Goal: Ask a question: Seek information or help from site administrators or community

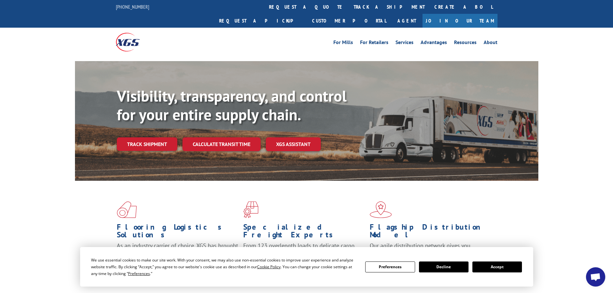
click at [439, 266] on button "Decline" at bounding box center [444, 267] width 50 height 11
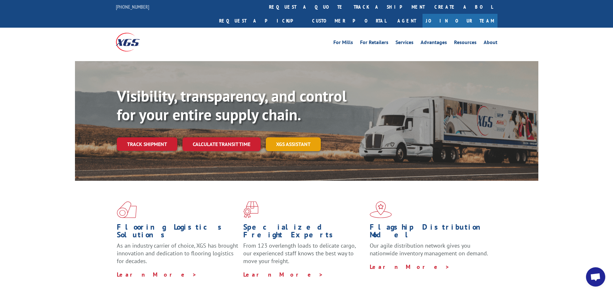
click at [295, 137] on link "XGS ASSISTANT" at bounding box center [293, 144] width 55 height 14
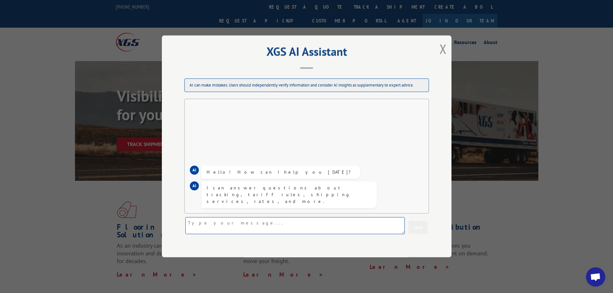
click at [250, 228] on textarea at bounding box center [295, 226] width 220 height 17
click at [324, 228] on textarea "What is the weight of order" at bounding box center [295, 226] width 220 height 17
paste textarea "CG503164 REF 78537"
click at [273, 225] on textarea "What is the weight of order CG503164 REF 78537" at bounding box center [295, 226] width 220 height 17
click at [316, 223] on textarea "What is the weight of order CG503164 REFERENCE 78537" at bounding box center [295, 226] width 220 height 17
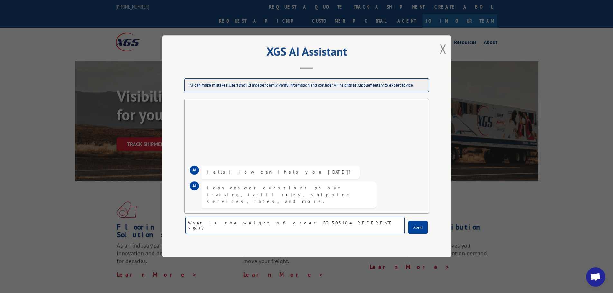
type textarea "What is the weight of order CG503164 REFERENCE 78537 ?"
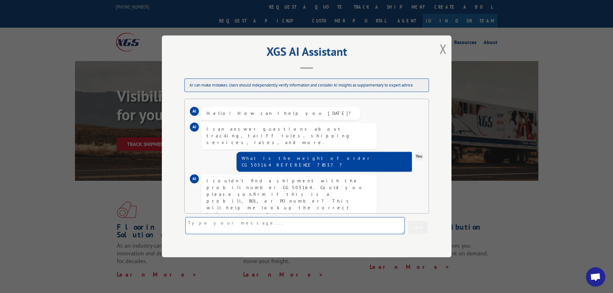
click at [375, 228] on textarea at bounding box center [295, 226] width 220 height 17
type textarea "PO"
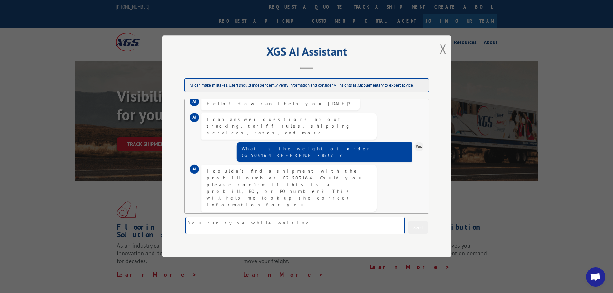
scroll to position [24, 0]
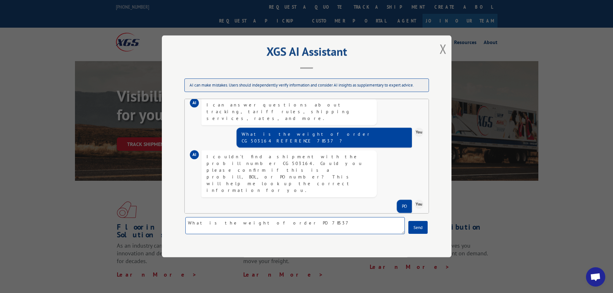
type textarea "What is the weight of order PO 78537?"
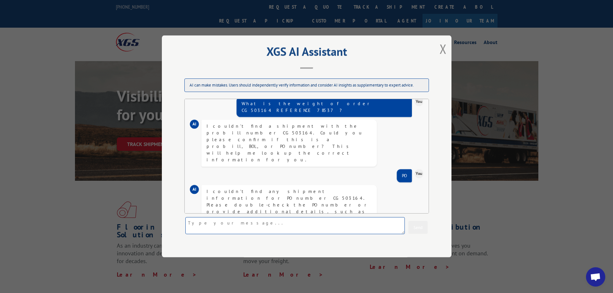
scroll to position [69, 0]
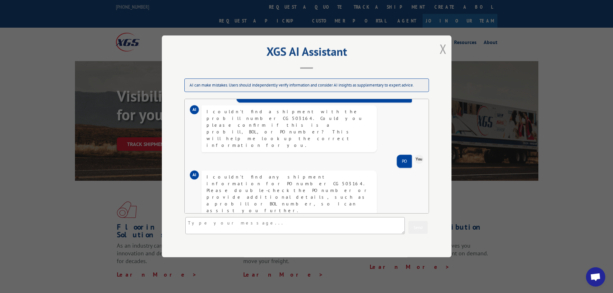
click at [444, 52] on button "Close modal" at bounding box center [443, 48] width 7 height 17
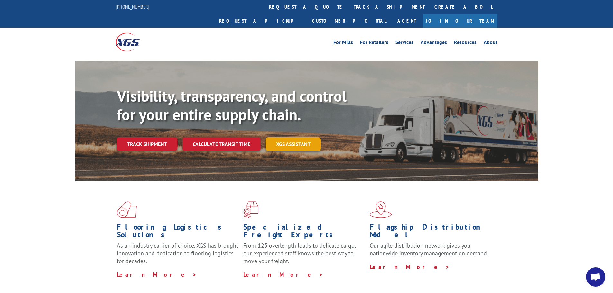
click at [295, 137] on link "XGS ASSISTANT" at bounding box center [293, 144] width 55 height 14
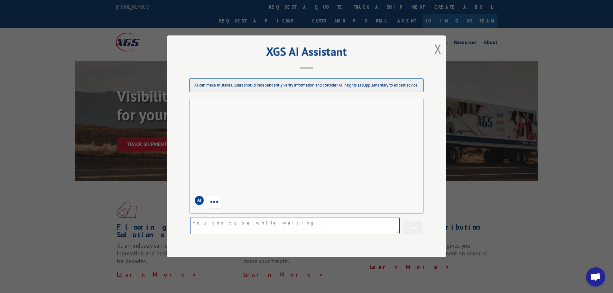
scroll to position [0, 0]
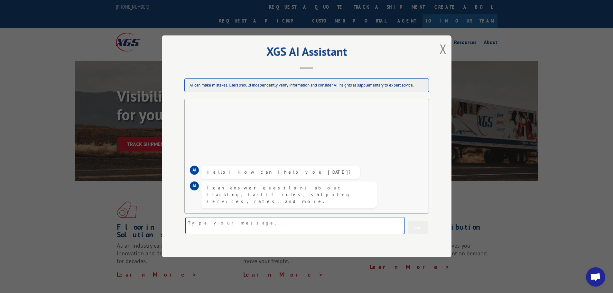
click at [229, 224] on textarea at bounding box center [295, 226] width 220 height 17
click at [261, 226] on textarea "W" at bounding box center [295, 226] width 220 height 17
paste textarea "CG503842 REF 11379"
click at [298, 223] on textarea "What is the weight of order CG503842 REF 11379" at bounding box center [295, 226] width 220 height 17
click at [274, 224] on textarea "What is the weight of order CG503842 REF 11379" at bounding box center [295, 226] width 220 height 17
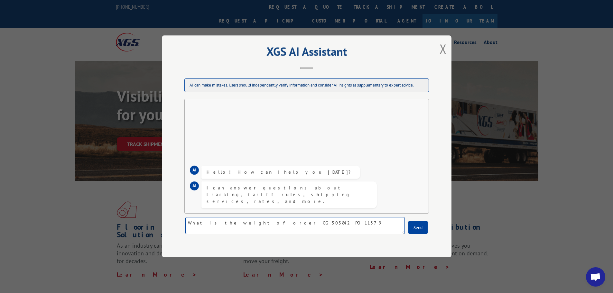
click at [363, 226] on textarea "What is the weight of order CG503842 PO 11379" at bounding box center [295, 226] width 220 height 17
type textarea "What is the weight of order CG503842 PO 11379 ?"
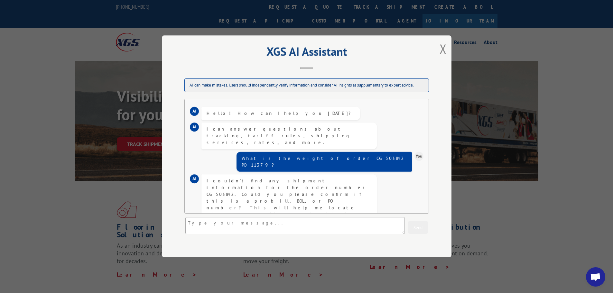
click at [436, 47] on div "XGS AI Assistant AI can make mistakes. Users should independently verify inform…" at bounding box center [307, 146] width 290 height 222
click at [442, 52] on button "Close modal" at bounding box center [443, 48] width 7 height 17
